Goal: Task Accomplishment & Management: Complete application form

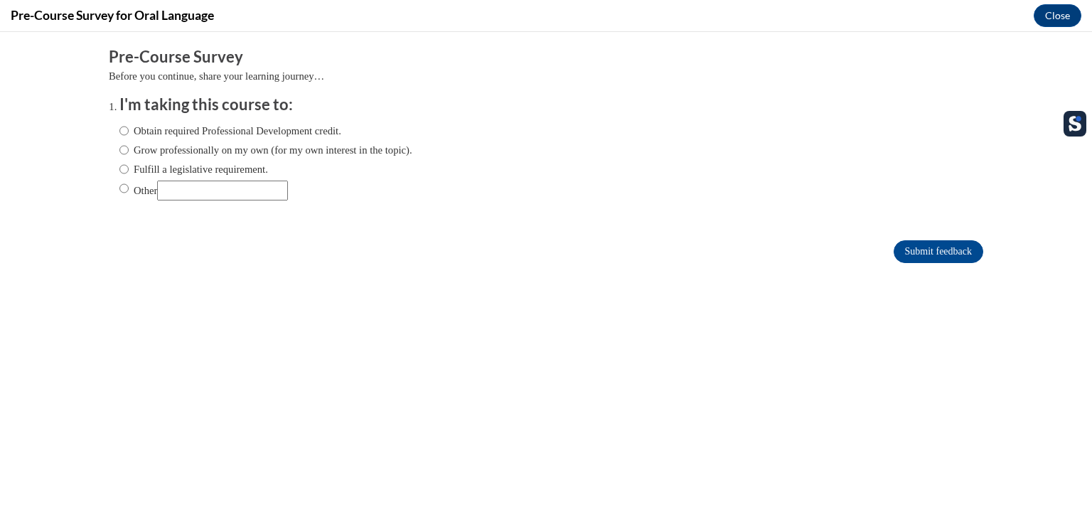
click at [201, 129] on label "Obtain required Professional Development credit." at bounding box center [230, 131] width 222 height 16
click at [129, 129] on input "Obtain required Professional Development credit." at bounding box center [123, 131] width 9 height 16
radio input "true"
click at [914, 246] on input "Submit feedback" at bounding box center [939, 251] width 90 height 23
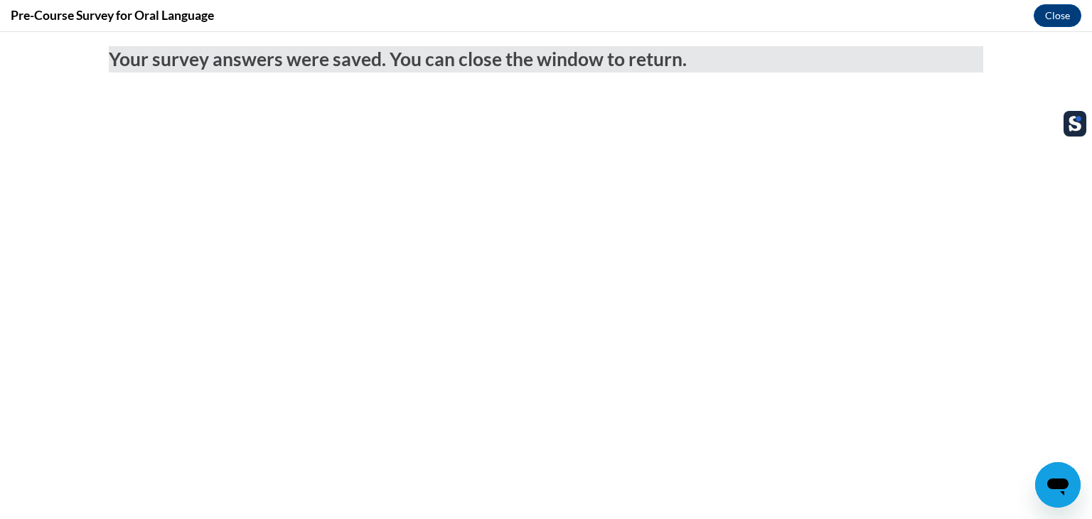
drag, startPoint x: 318, startPoint y: 33, endPoint x: 910, endPoint y: 103, distance: 596.5
click at [740, 184] on body "Your survey answers were saved. You can close the window to return." at bounding box center [546, 275] width 1092 height 487
click at [1069, 10] on button "Close" at bounding box center [1058, 15] width 48 height 23
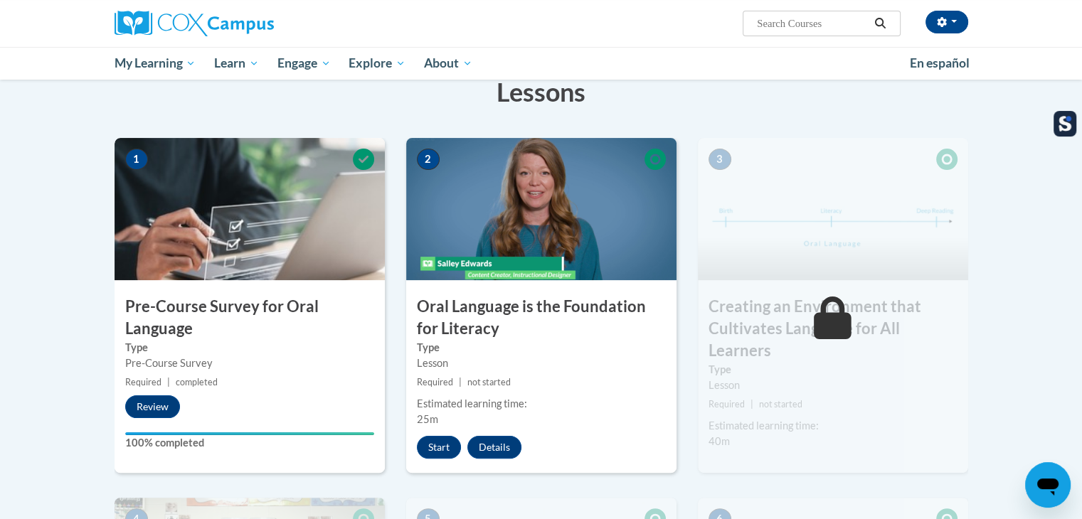
click at [250, 250] on img at bounding box center [249, 209] width 270 height 142
click at [219, 246] on img at bounding box center [249, 209] width 270 height 142
click at [427, 445] on button "Start" at bounding box center [439, 447] width 44 height 23
